Goal: Information Seeking & Learning: Learn about a topic

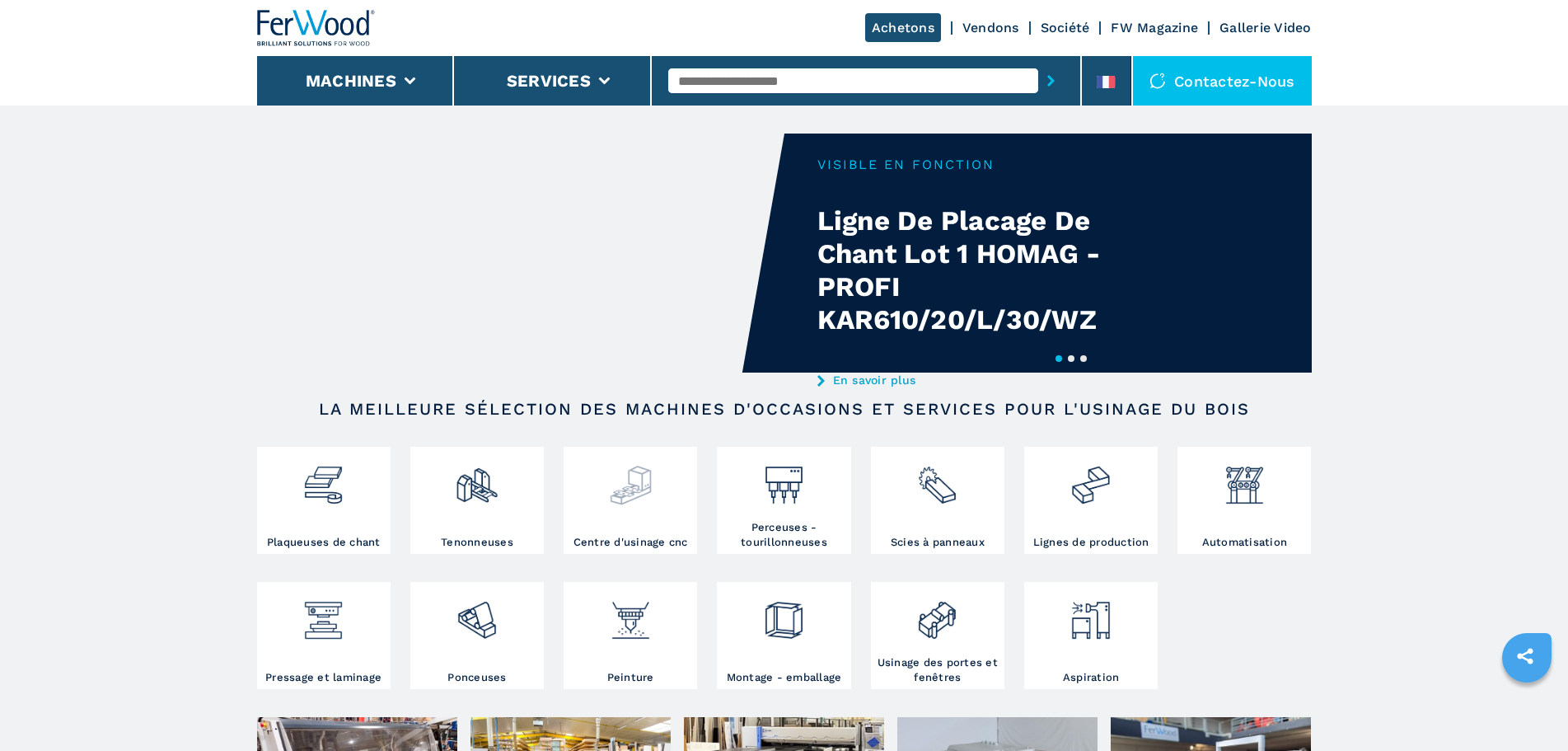
click at [613, 489] on img at bounding box center [631, 478] width 44 height 56
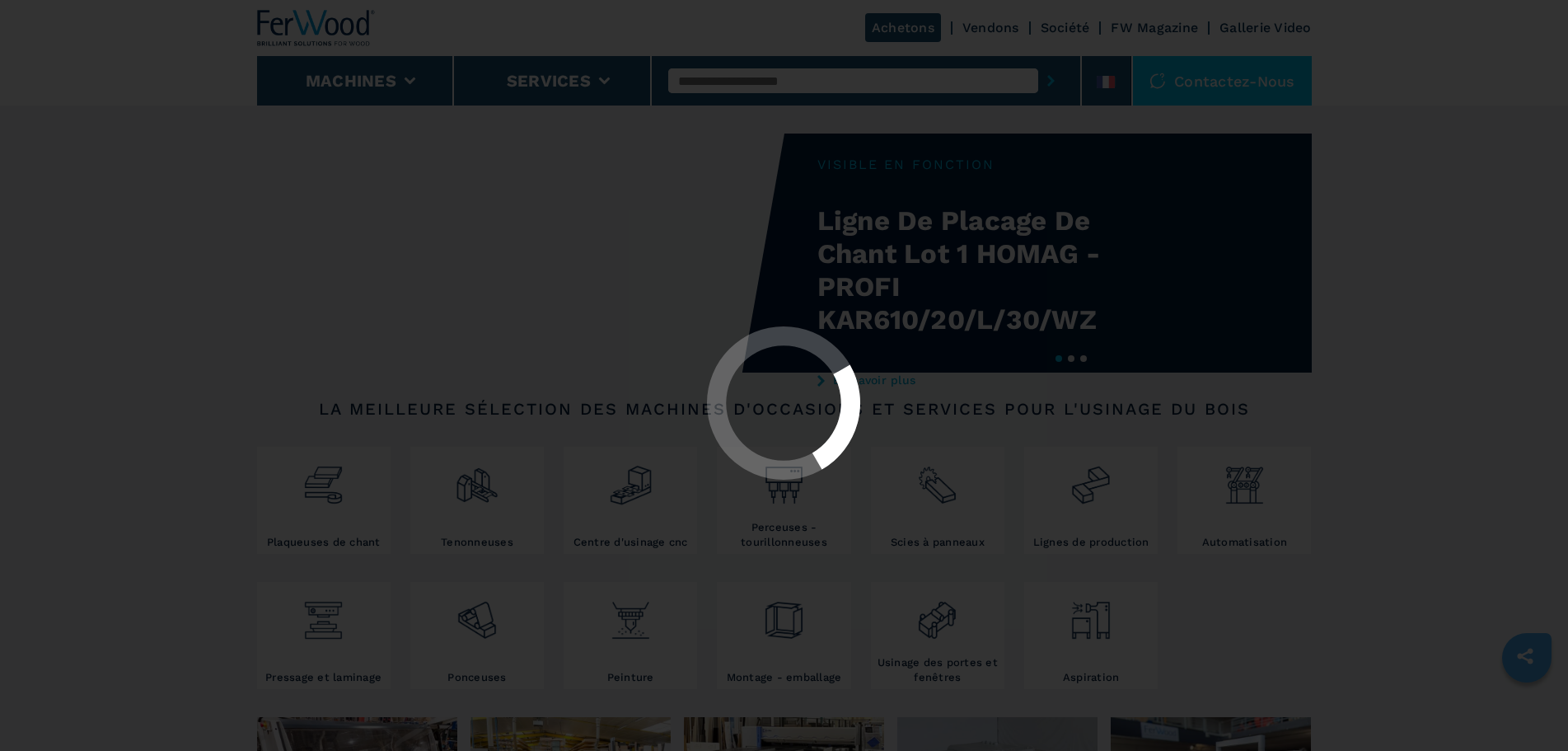
select select "**********"
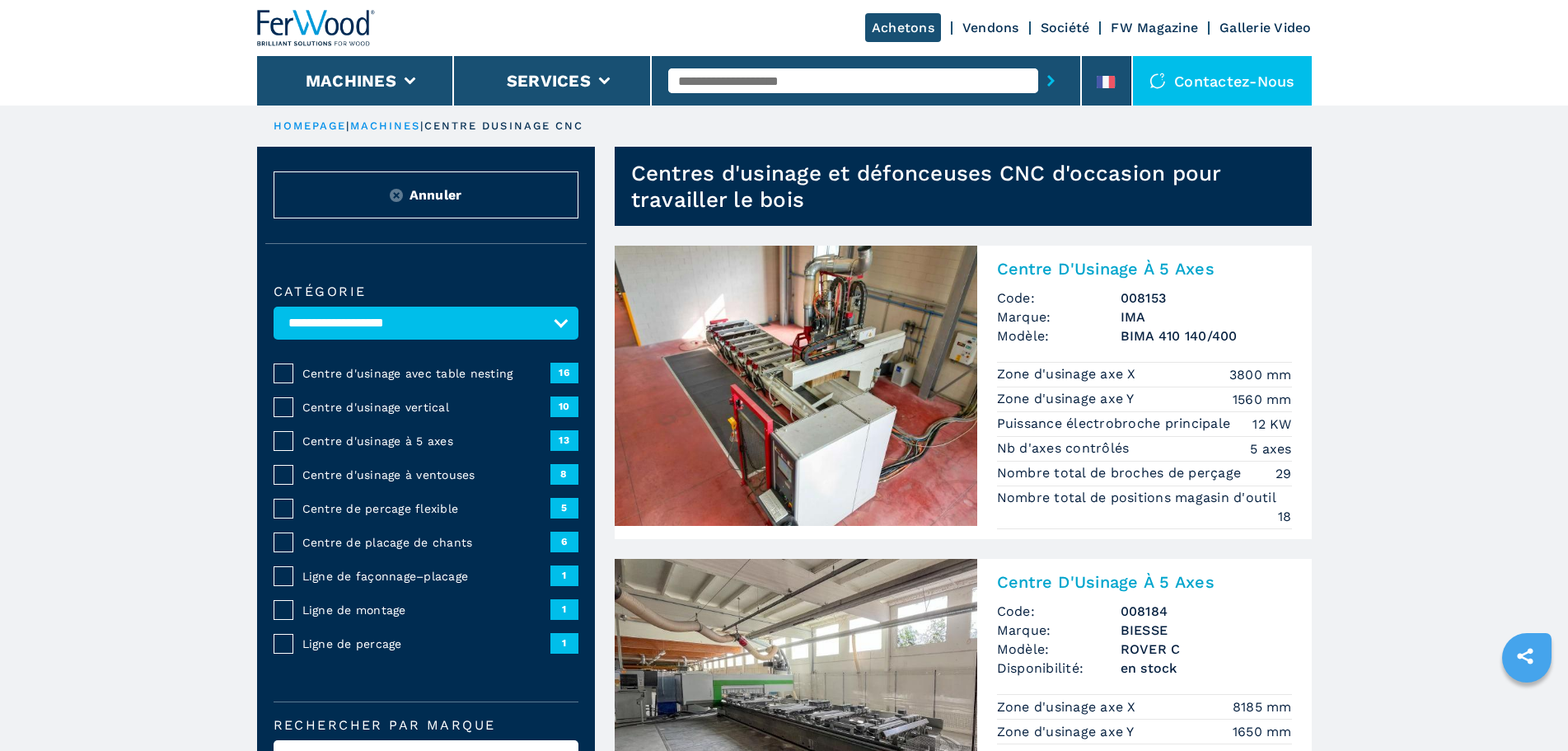
scroll to position [82, 0]
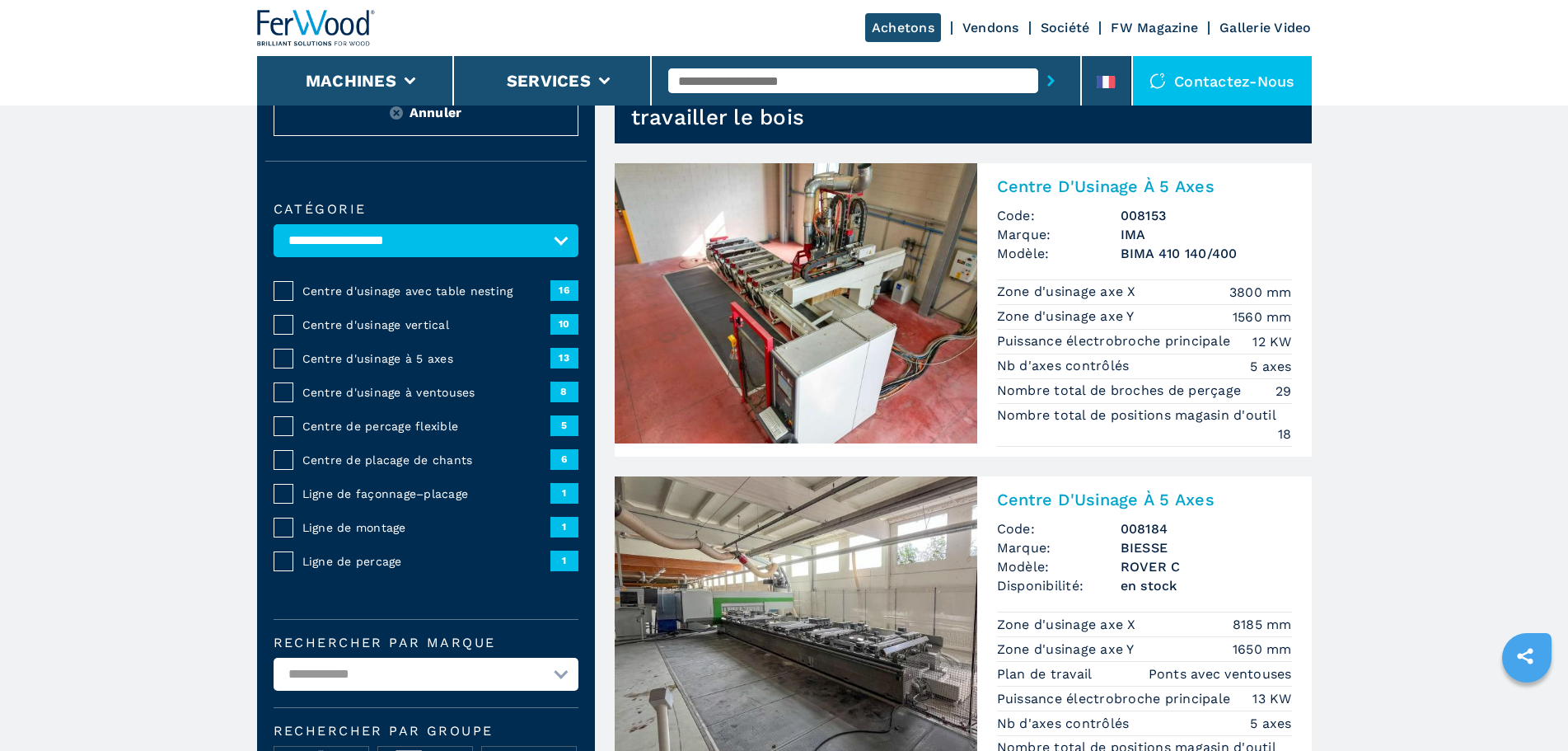
click at [367, 356] on span "Centre d'usinage à 5 axes" at bounding box center [426, 358] width 248 height 16
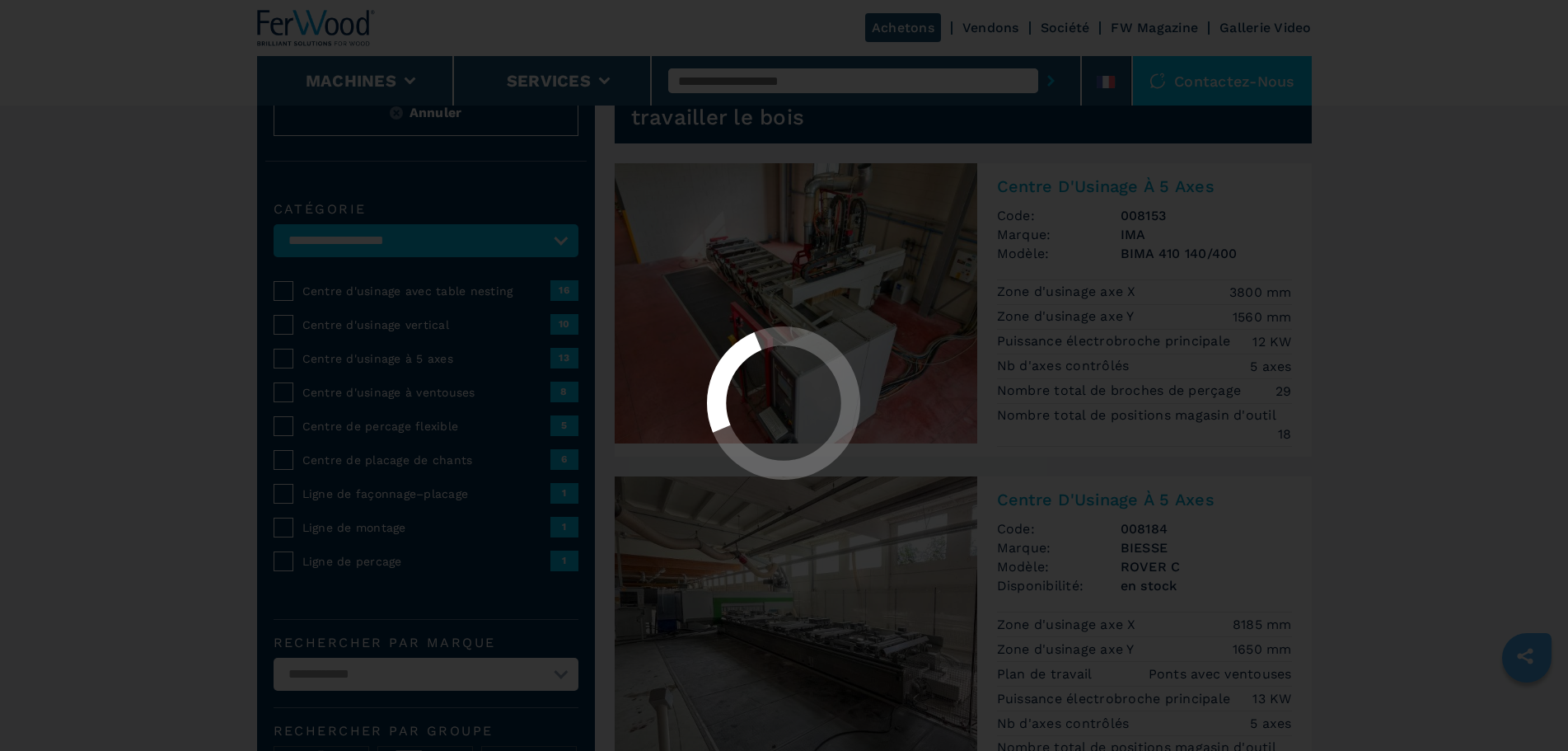
select select "**********"
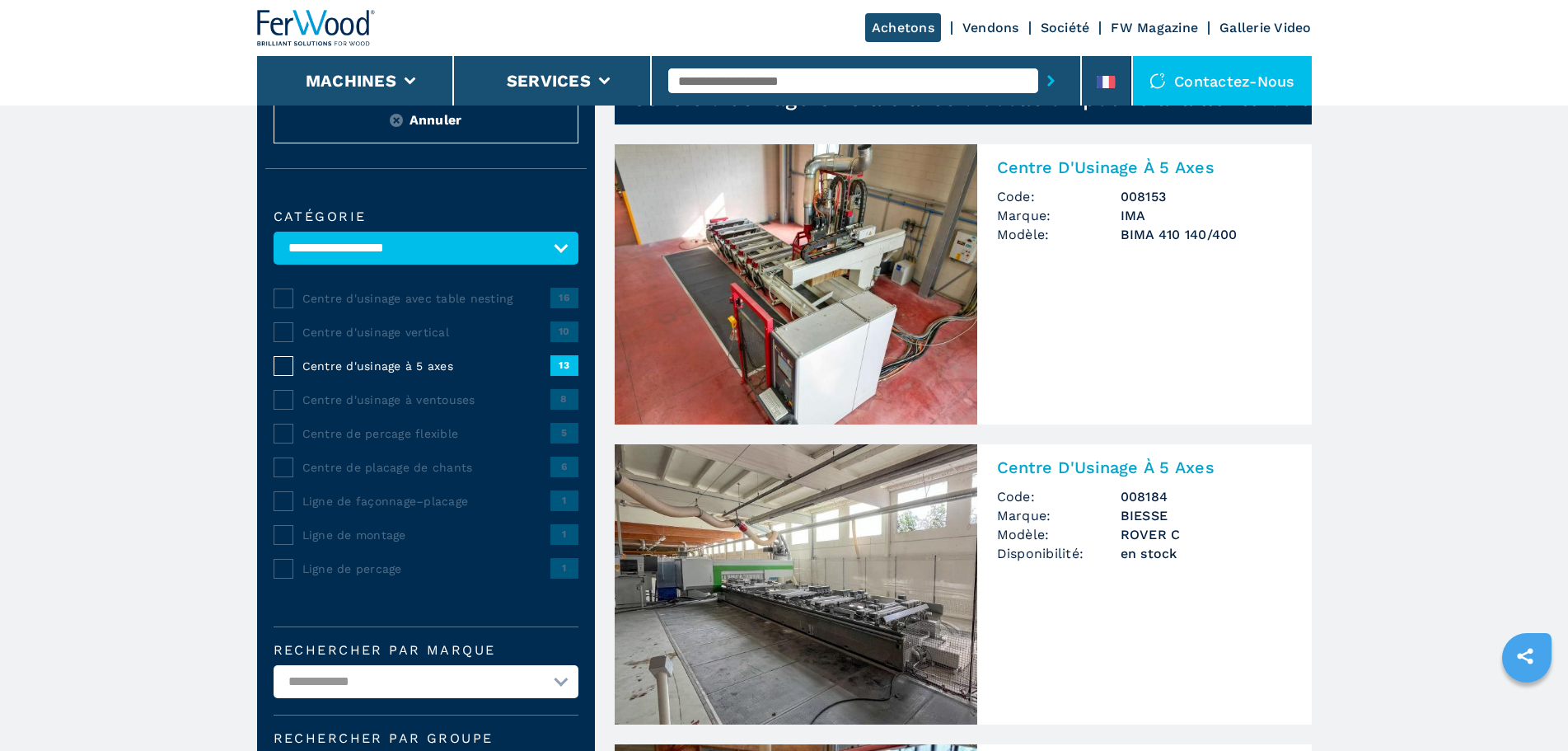
scroll to position [412, 0]
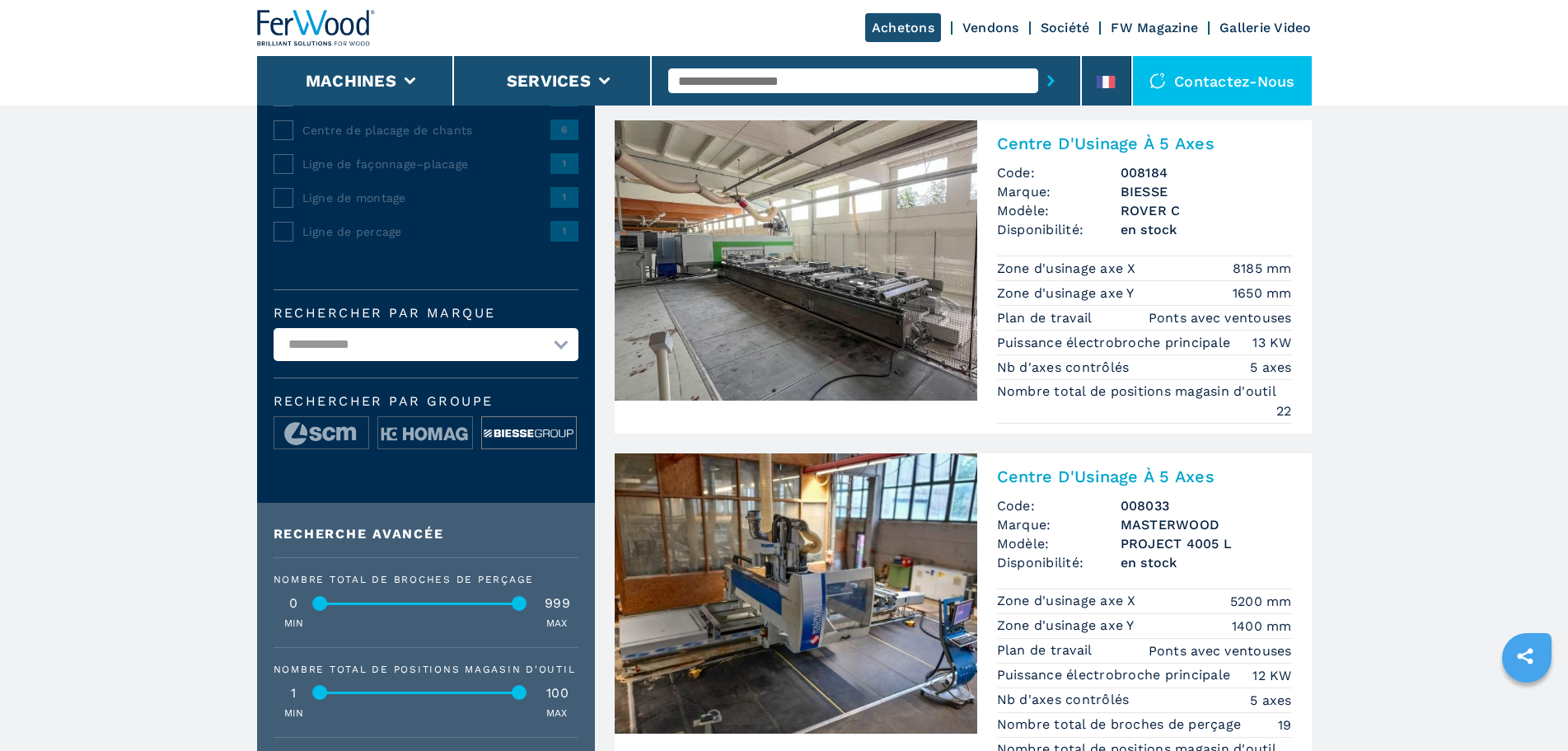
click at [539, 428] on img at bounding box center [529, 433] width 94 height 33
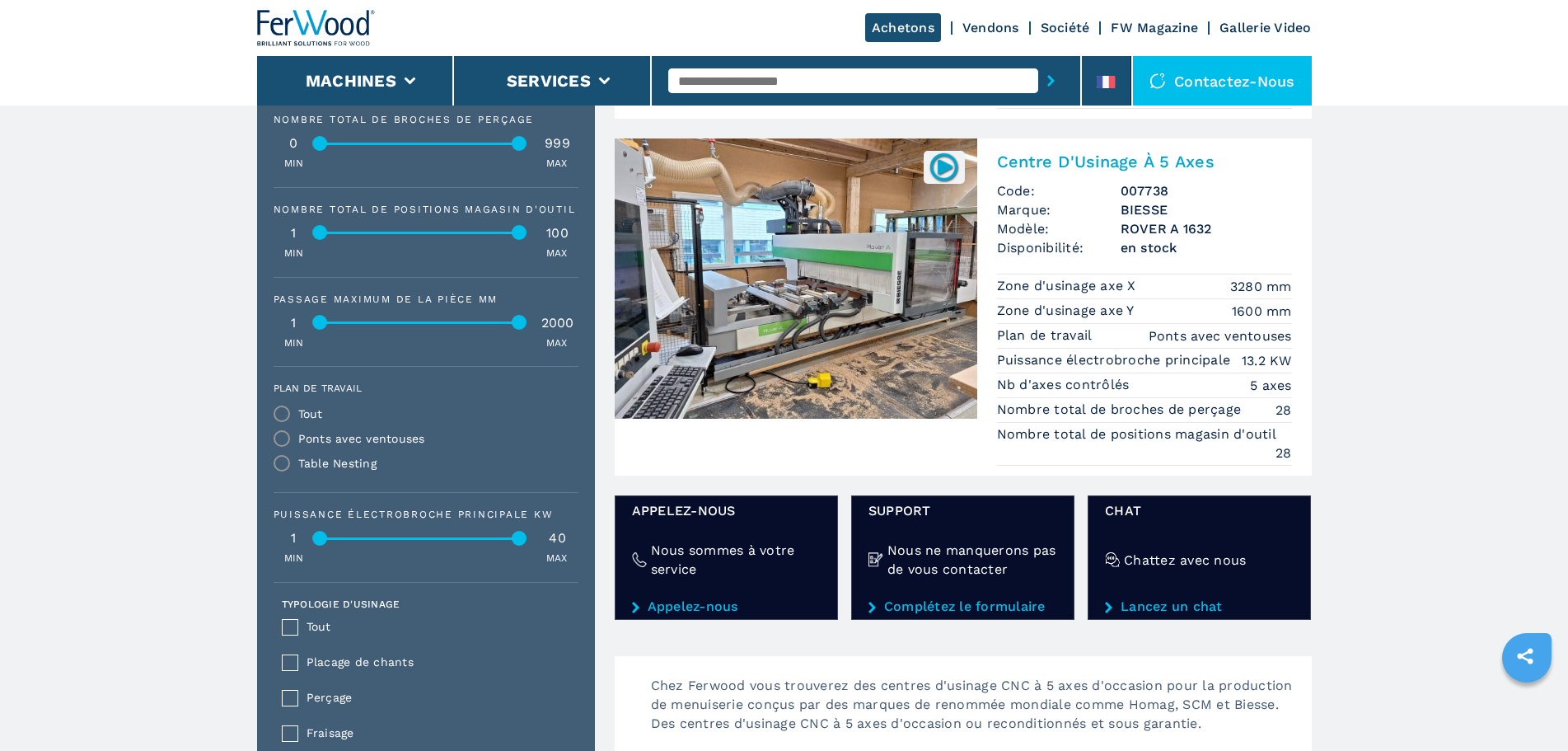
scroll to position [742, 0]
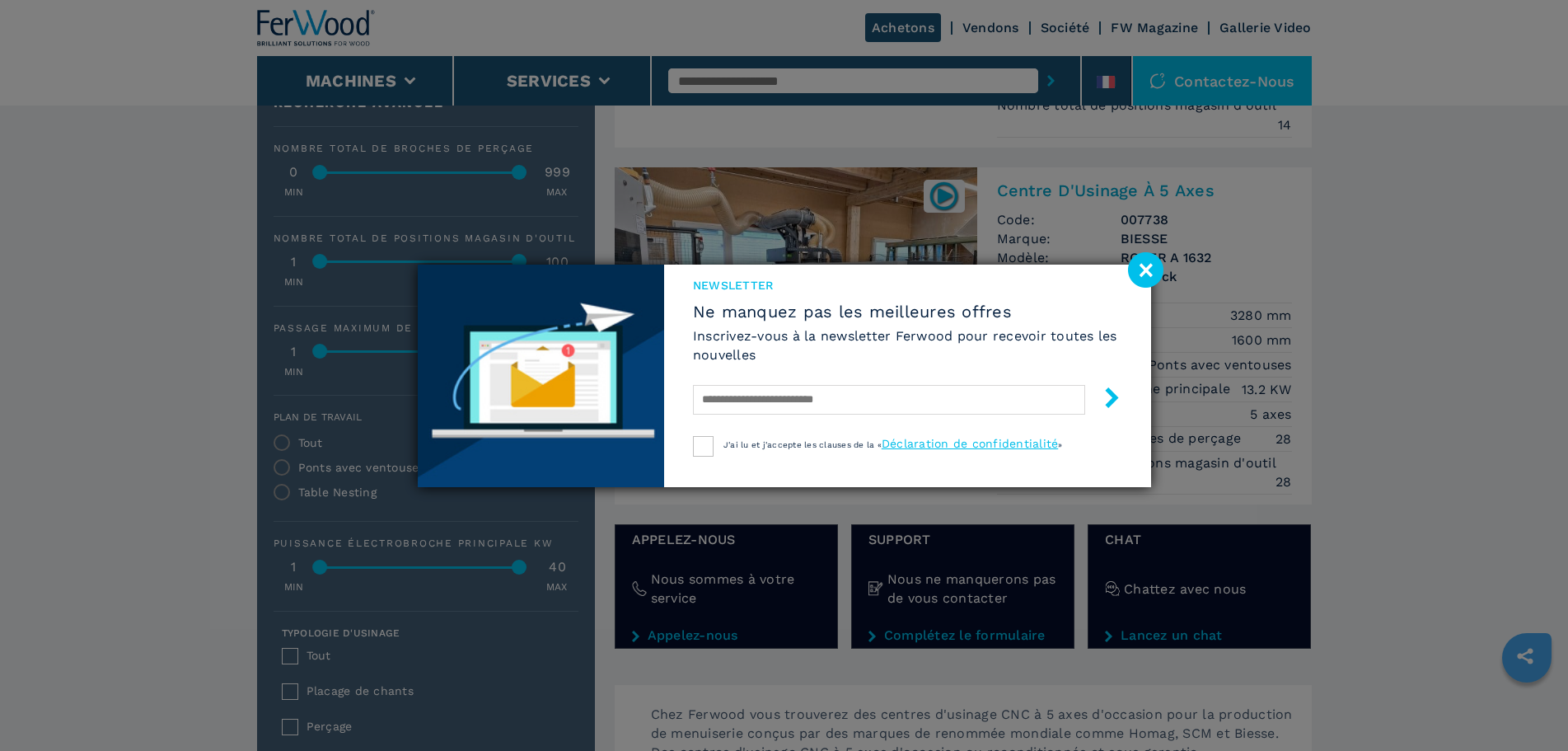
click at [1150, 270] on image at bounding box center [1146, 270] width 36 height 36
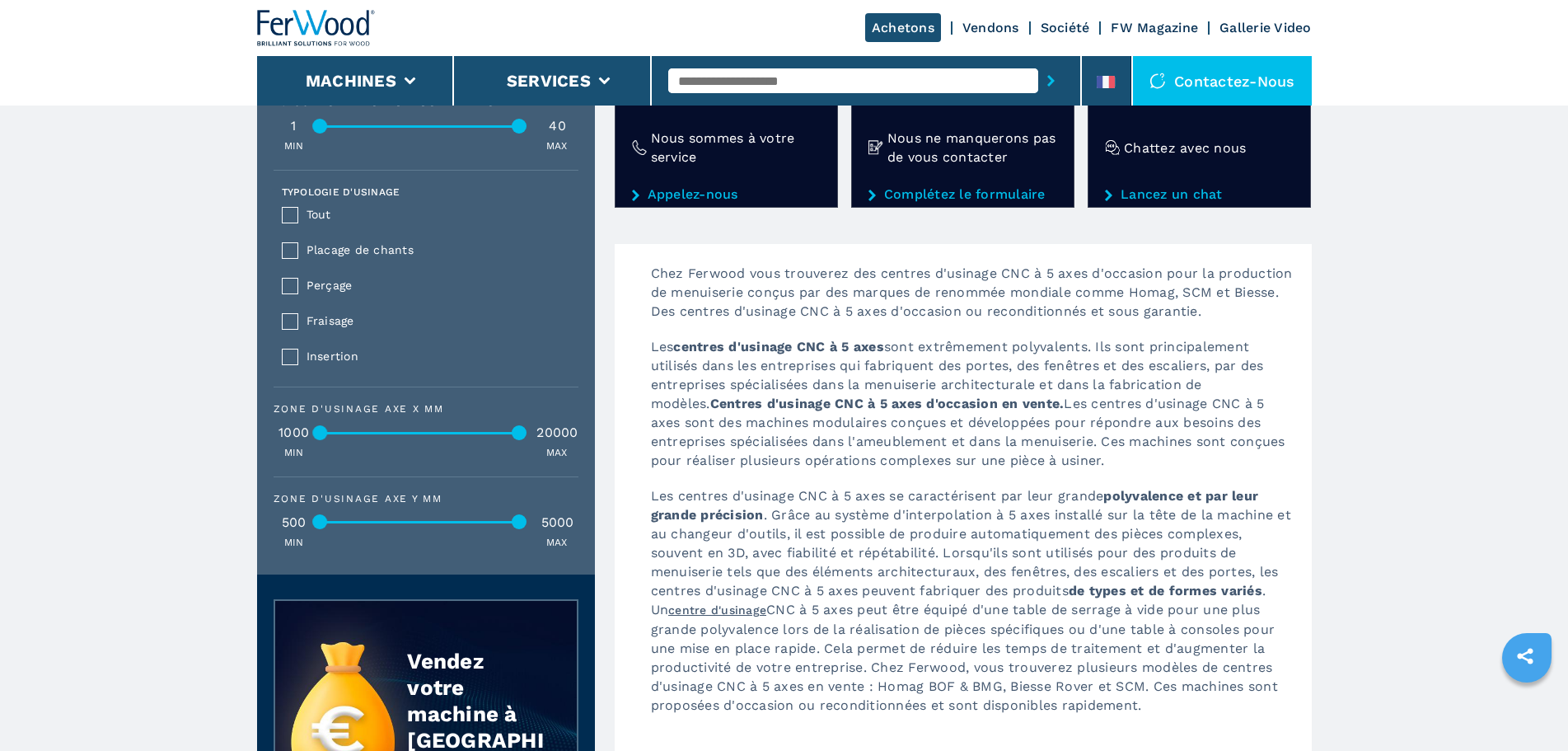
scroll to position [1154, 0]
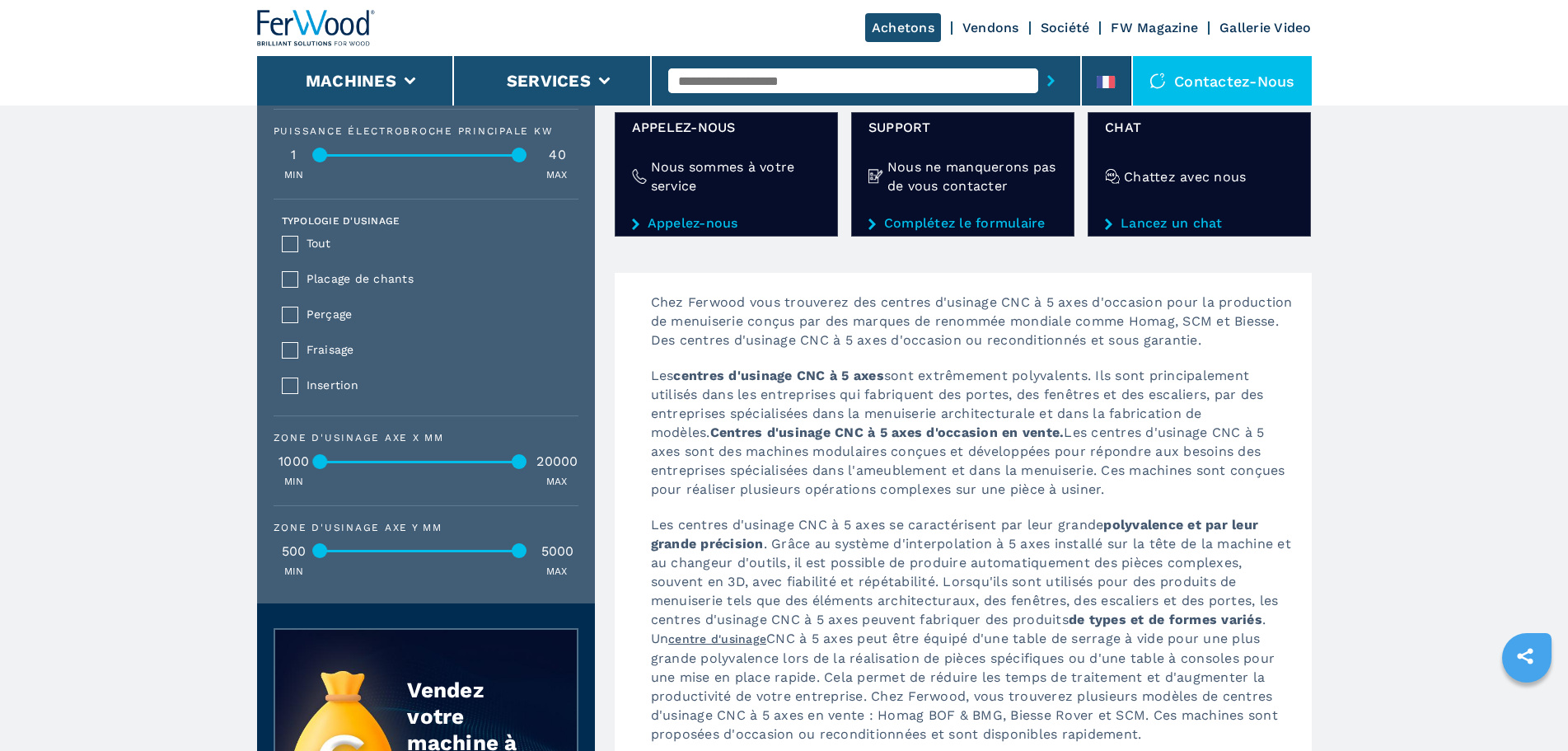
click at [1163, 231] on link "Lancez un chat" at bounding box center [1200, 223] width 189 height 15
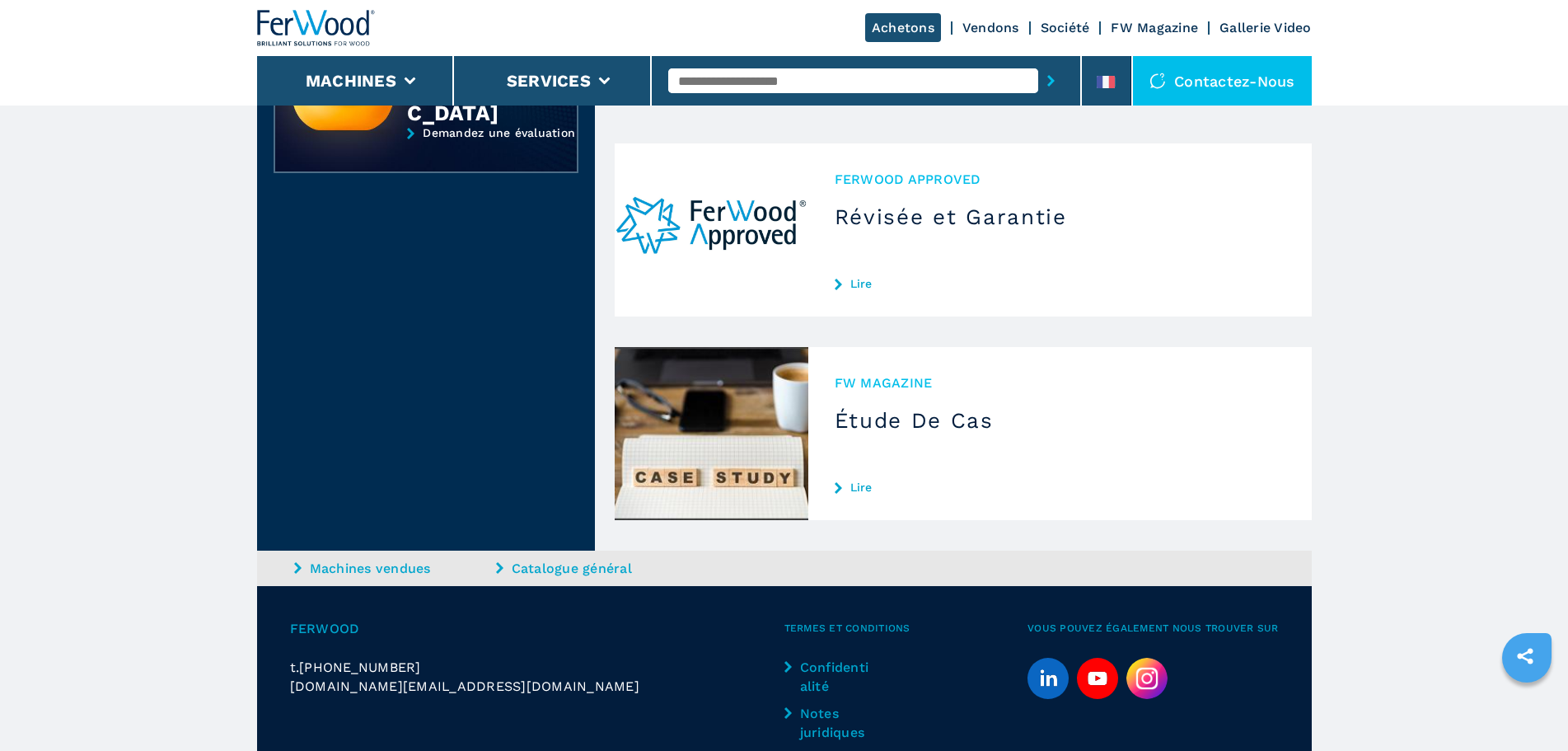
scroll to position [1895, 0]
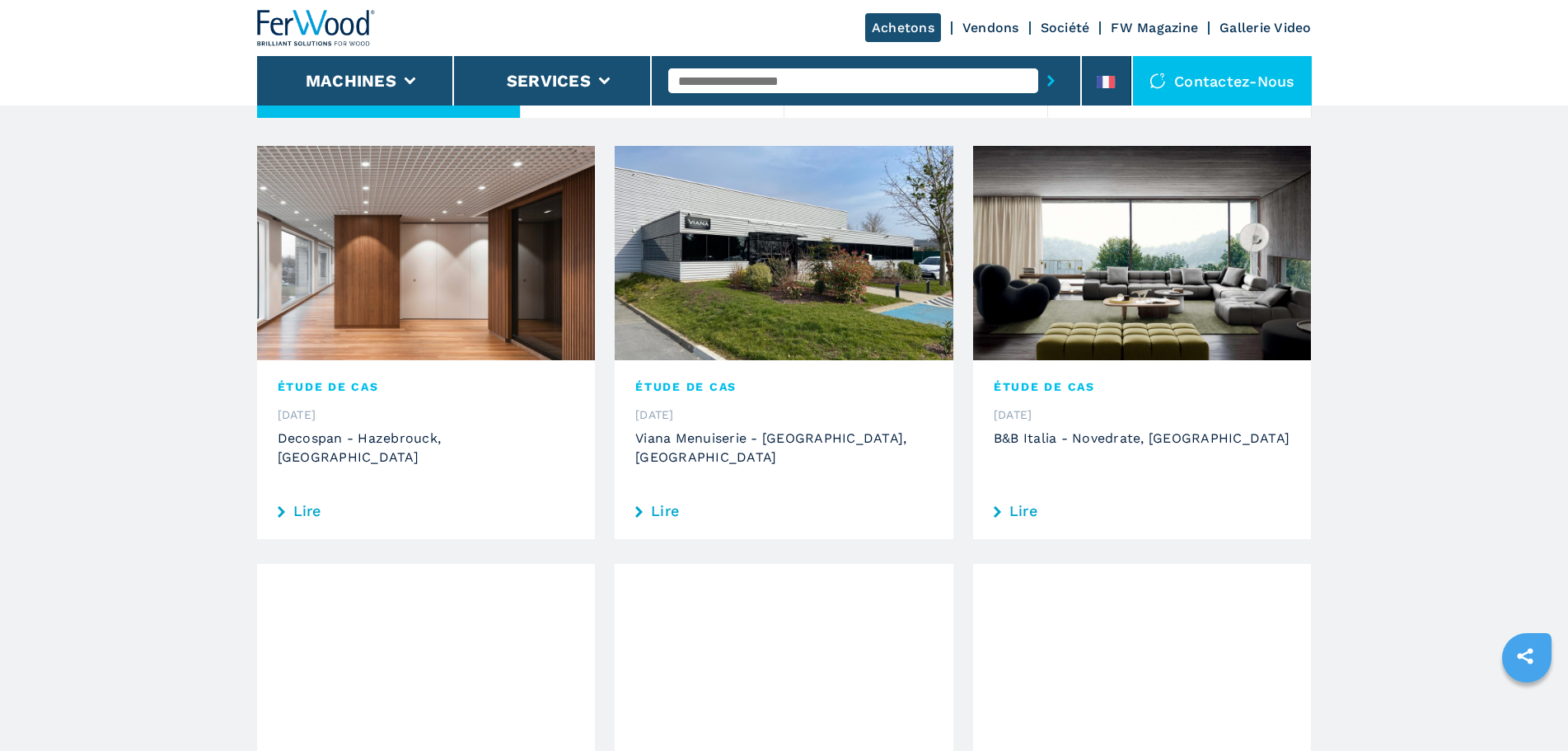
scroll to position [494, 0]
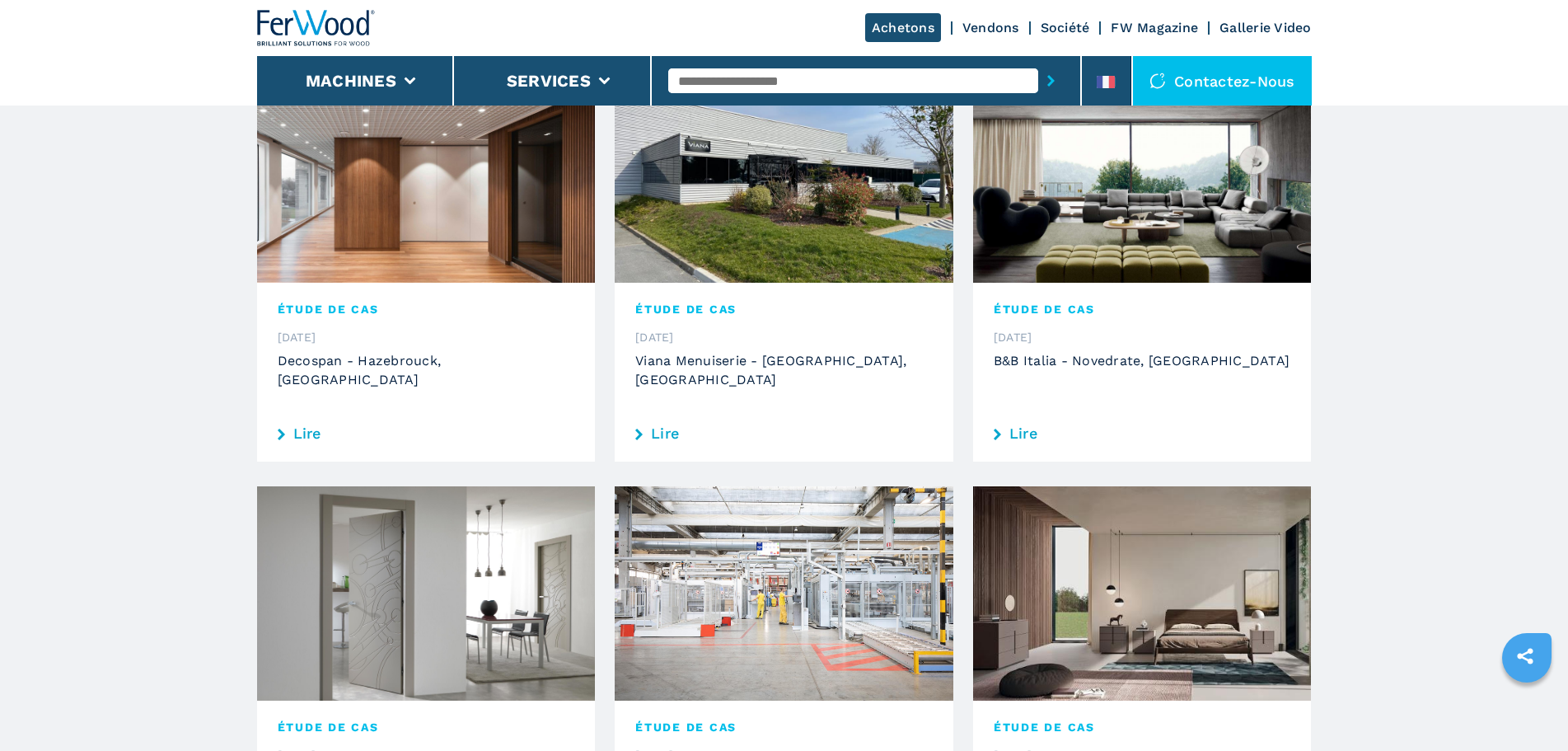
click at [779, 206] on img at bounding box center [784, 175] width 339 height 215
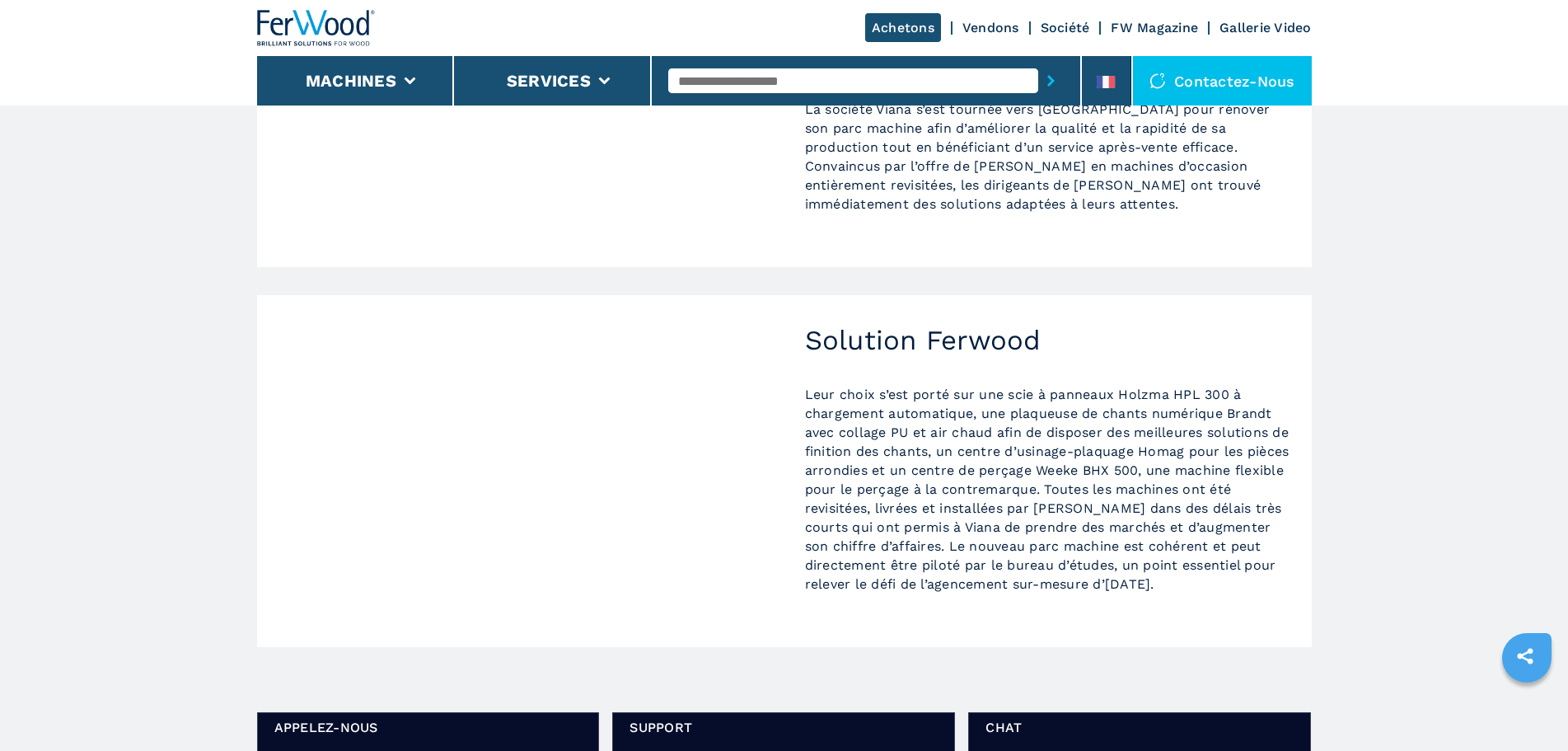
scroll to position [793, 0]
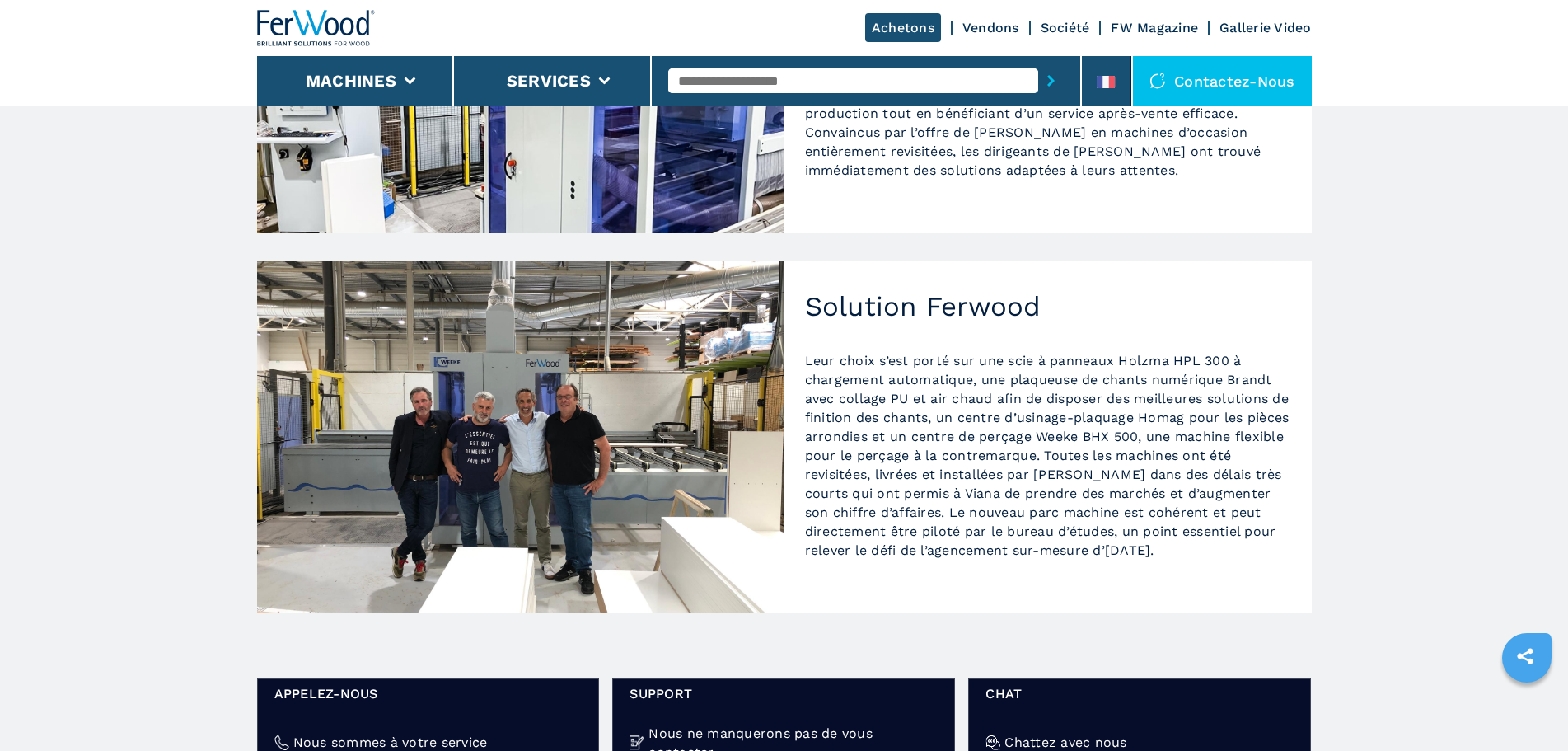
click at [975, 546] on div "Leur choix s’est porté sur une scie à panneaux Holzma HPL 300 à chargement auto…" at bounding box center [1048, 463] width 486 height 225
click at [1517, 144] on main "HOMEPAGE | ferwood magazine | viana menuiserie grigny france Viana Menuiserie -…" at bounding box center [784, 194] width 1568 height 1974
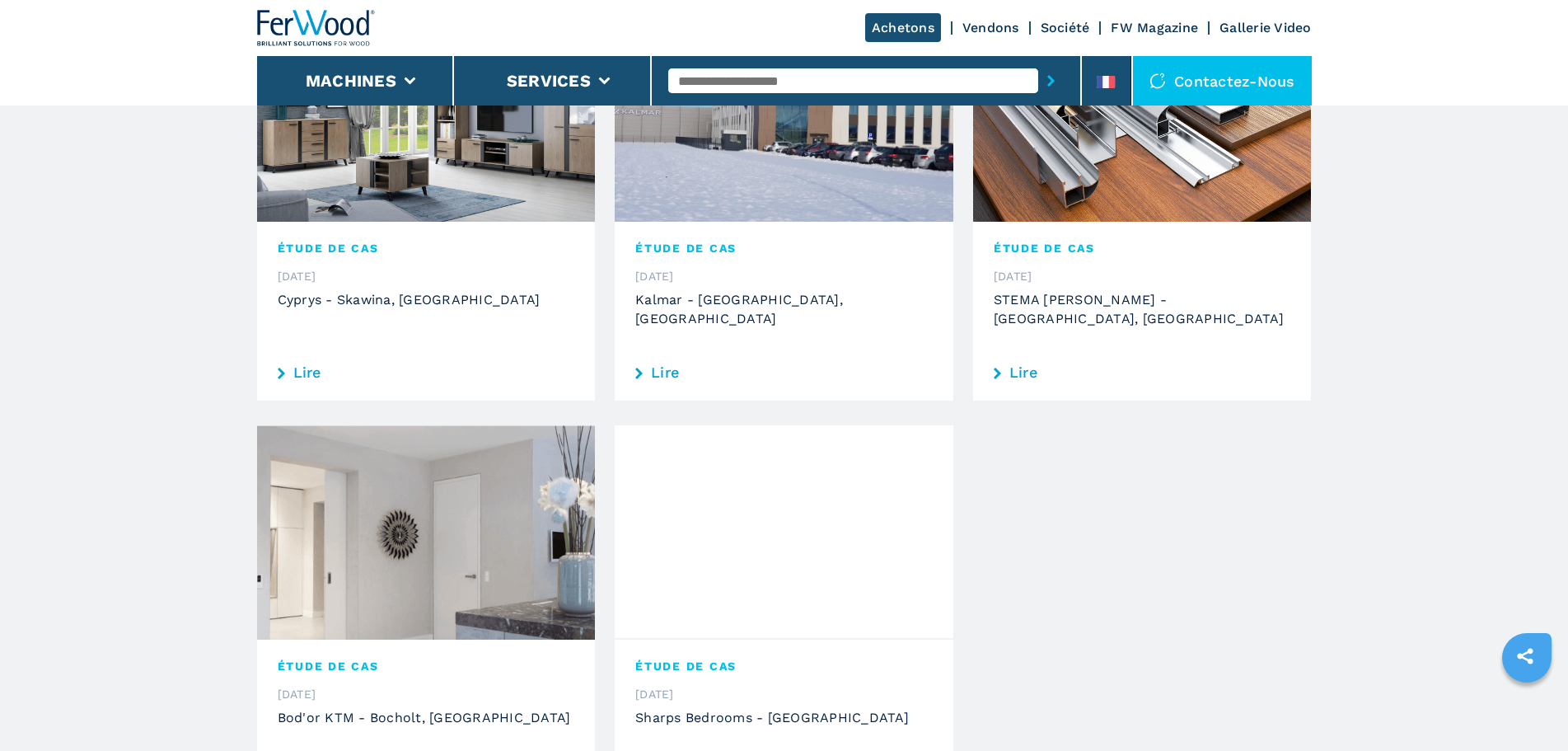
scroll to position [1318, 0]
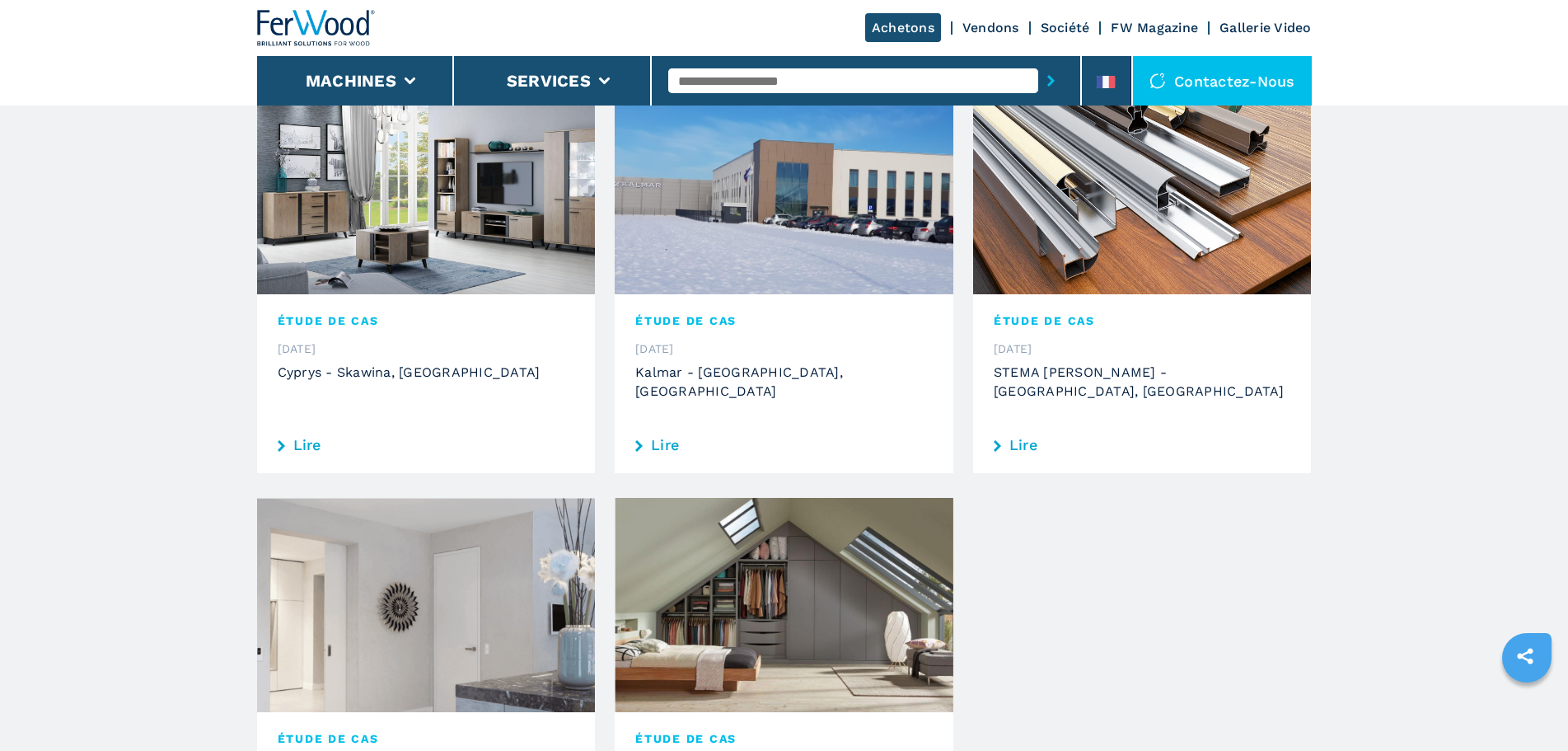
click at [801, 294] on div "ÉTUDE DE CAS 29.01.2021 Kalmar - Nowy Sacz, Poland Lire" at bounding box center [784, 384] width 339 height 179
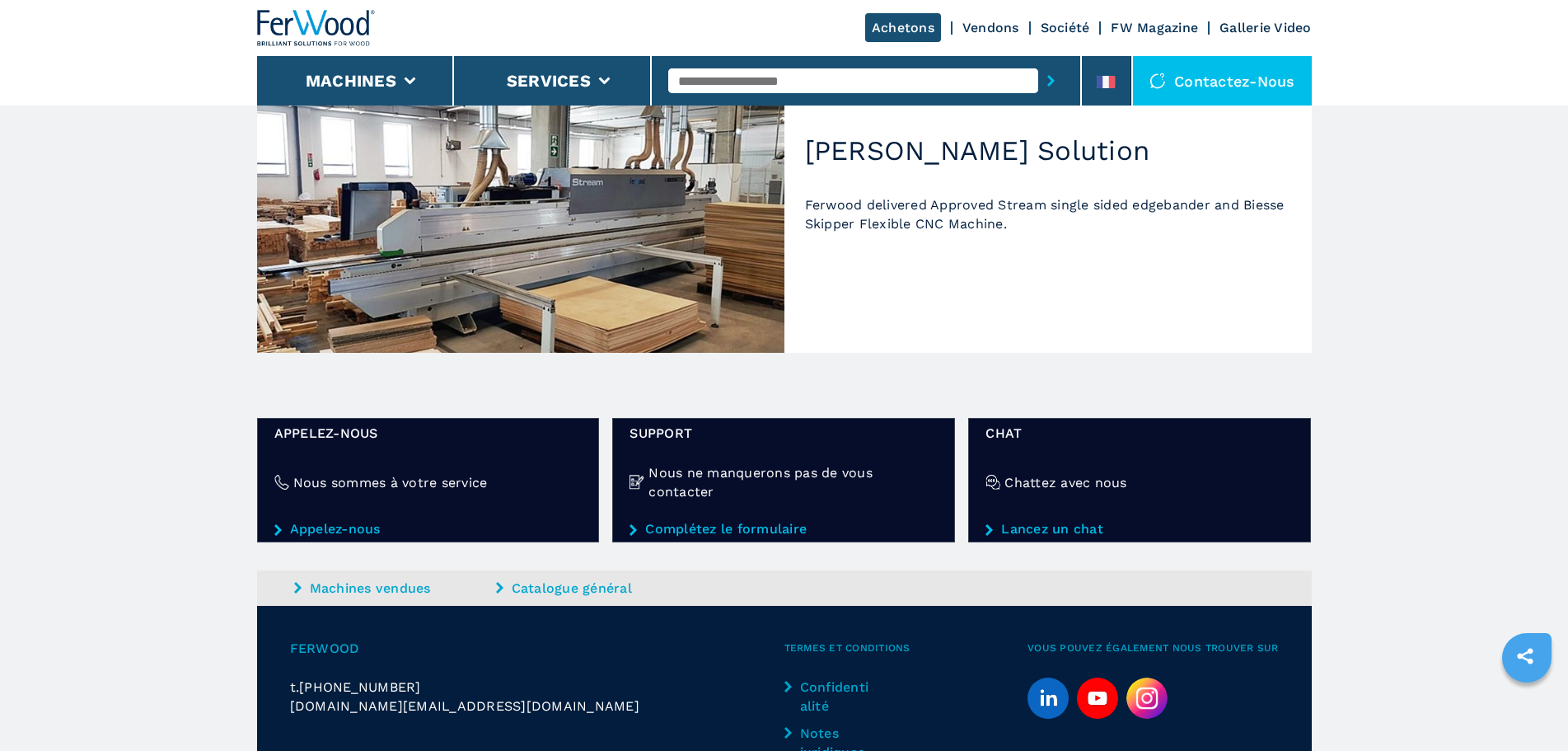
scroll to position [989, 0]
